Goal: Information Seeking & Learning: Learn about a topic

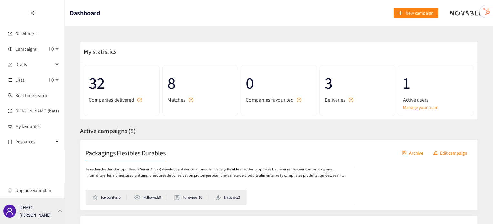
click at [57, 220] on div "DEMO [PERSON_NAME]" at bounding box center [32, 212] width 65 height 26
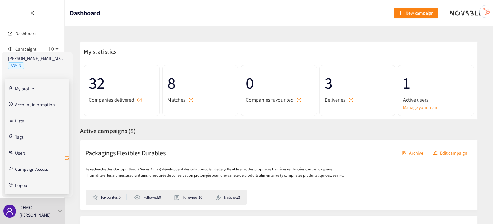
click at [69, 154] on button "button" at bounding box center [66, 158] width 5 height 10
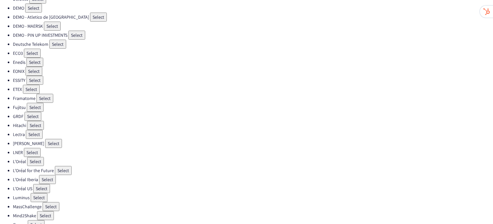
scroll to position [89, 0]
click at [36, 121] on button "Select" at bounding box center [35, 125] width 17 height 9
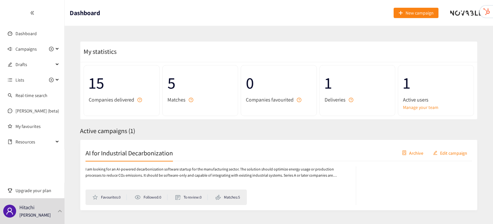
click at [115, 152] on h2 "AI for Industrial Decarbonization" at bounding box center [130, 153] width 88 height 9
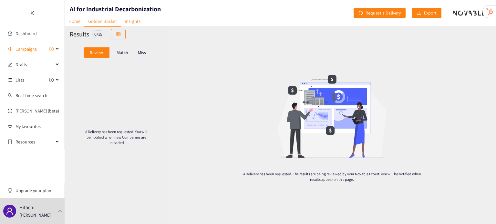
click at [118, 56] on div "Match" at bounding box center [122, 52] width 26 height 10
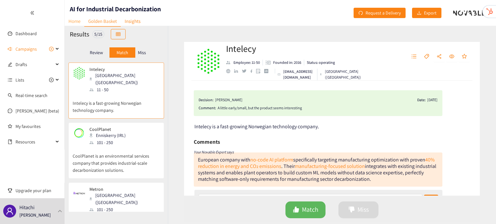
click at [78, 19] on link "Home" at bounding box center [75, 21] width 20 height 10
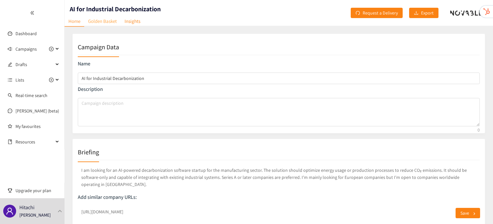
click at [109, 20] on link "Golden Basket" at bounding box center [102, 21] width 36 height 10
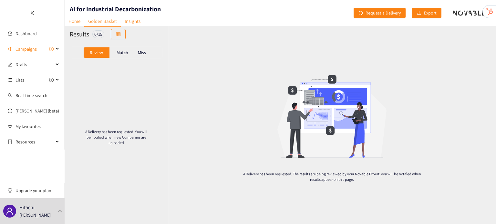
click at [120, 58] on div "Review Match Miss" at bounding box center [116, 53] width 93 height 12
click at [127, 53] on p "Match" at bounding box center [123, 52] width 12 height 5
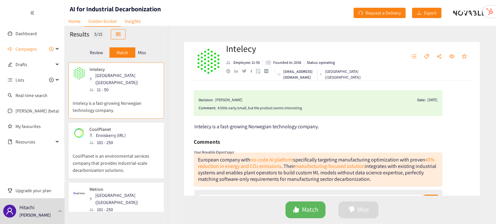
click at [123, 146] on p "CoolPlanet is an environmental services company that provides industrial-scale …" at bounding box center [116, 160] width 87 height 28
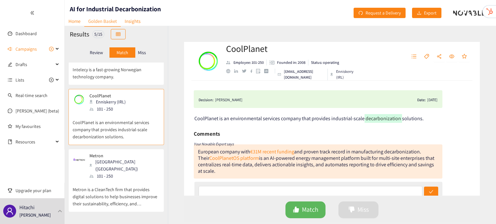
scroll to position [34, 0]
click at [122, 153] on div "Metron Paris ([GEOGRAPHIC_DATA]) 101 - 250" at bounding box center [116, 166] width 87 height 26
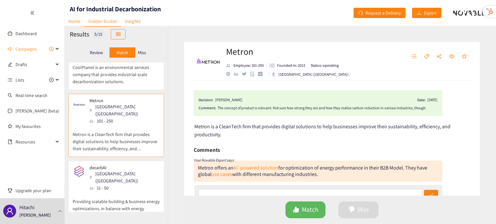
scroll to position [89, 0]
click at [121, 170] on div "[GEOGRAPHIC_DATA] ([GEOGRAPHIC_DATA])" at bounding box center [124, 177] width 70 height 14
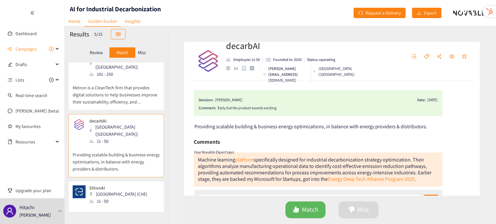
scroll to position [136, 0]
click at [111, 191] on div "[GEOGRAPHIC_DATA] (CHE)" at bounding box center [120, 194] width 62 height 7
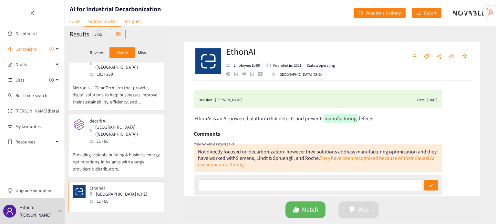
click at [143, 51] on p "Miss" at bounding box center [142, 52] width 8 height 5
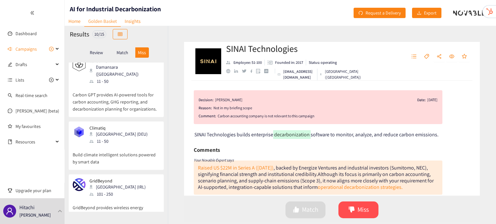
scroll to position [0, 0]
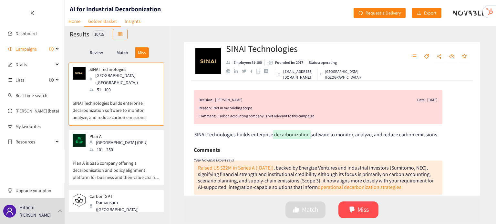
click at [120, 116] on div "SINAI Technologies [GEOGRAPHIC_DATA] ([GEOGRAPHIC_DATA]) 51 - 100 SINAI Technol…" at bounding box center [116, 96] width 87 height 59
click at [122, 137] on div "Plan A [GEOGRAPHIC_DATA] (DEU) 101 - 250" at bounding box center [116, 143] width 87 height 19
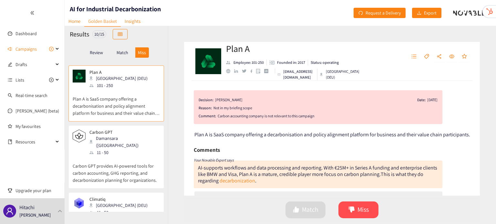
scroll to position [65, 0]
click at [122, 149] on div "11 - 50" at bounding box center [124, 152] width 70 height 7
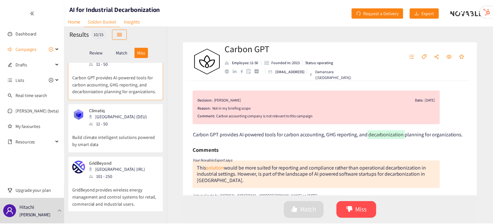
scroll to position [30, 0]
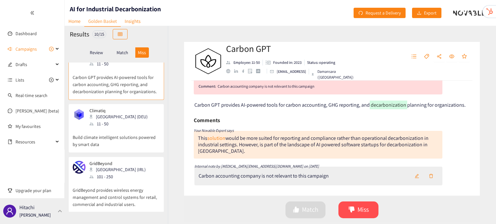
click at [52, 210] on div "Hitachi [PERSON_NAME]" at bounding box center [32, 212] width 65 height 26
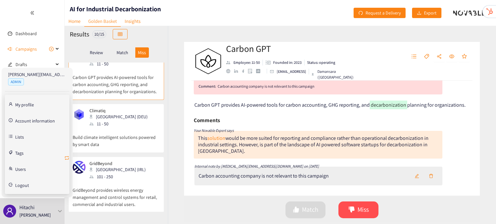
click at [66, 156] on icon "retweet" at bounding box center [66, 158] width 5 height 5
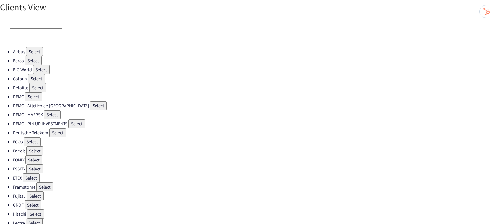
click at [37, 77] on button "Select" at bounding box center [36, 78] width 17 height 9
